Goal: Check status: Check status

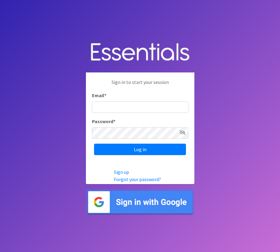
click at [158, 107] on input "Email *" at bounding box center [140, 106] width 97 height 11
type input "w"
type input "[EMAIL_ADDRESS][DOMAIN_NAME]"
click at [94, 144] on input "Log in" at bounding box center [140, 149] width 92 height 11
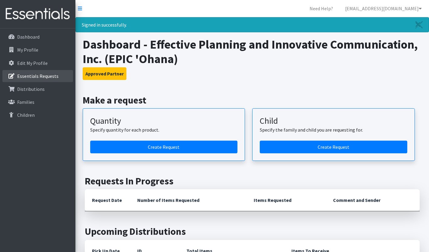
click at [37, 73] on p "Essentials Requests" at bounding box center [37, 76] width 41 height 6
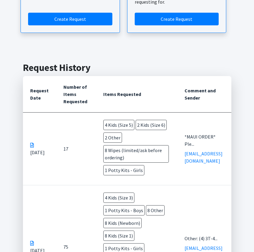
scroll to position [181, 0]
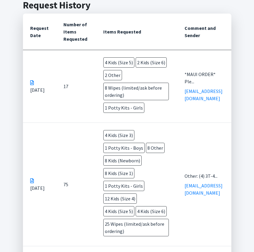
drag, startPoint x: 52, startPoint y: 84, endPoint x: 66, endPoint y: 84, distance: 14.5
click at [52, 84] on td "[DATE]" at bounding box center [39, 86] width 33 height 73
click at [207, 74] on td "*MAUI ORDER* Ple... [EMAIL_ADDRESS][DOMAIN_NAME]" at bounding box center [204, 86] width 54 height 73
click at [215, 246] on td "Other: (4) 3T-4... [EMAIL_ADDRESS][DOMAIN_NAME]" at bounding box center [204, 183] width 54 height 123
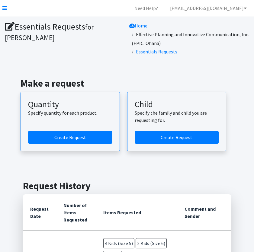
scroll to position [0, 0]
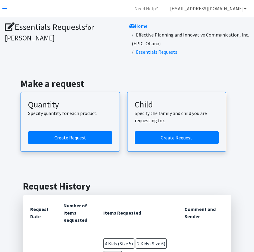
click at [247, 8] on link "[EMAIL_ADDRESS][DOMAIN_NAME]" at bounding box center [208, 8] width 86 height 12
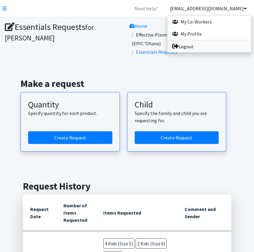
click at [189, 47] on link "Logout" at bounding box center [209, 46] width 84 height 12
